Goal: Task Accomplishment & Management: Manage account settings

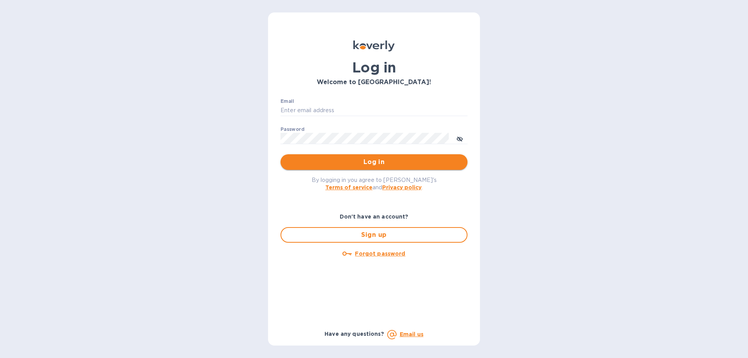
type input "moe@positivefc.com"
click at [362, 163] on span "Log in" at bounding box center [374, 161] width 175 height 9
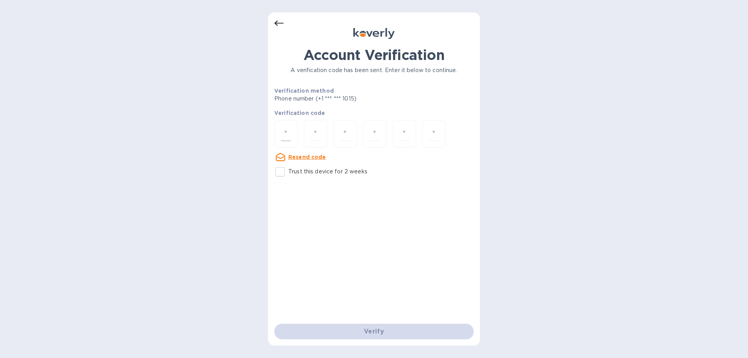
click at [287, 129] on input "number" at bounding box center [286, 134] width 10 height 14
click at [296, 154] on u "Resend code" at bounding box center [307, 157] width 38 height 6
click at [283, 133] on input "number" at bounding box center [286, 134] width 10 height 14
type input "9"
type input "2"
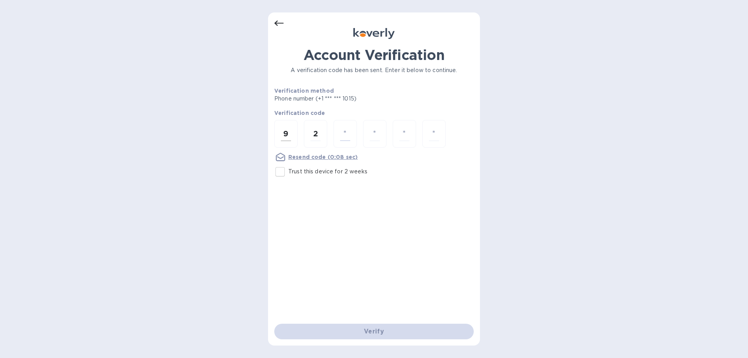
type input "4"
type input "9"
type input "0"
type input "4"
